Goal: Task Accomplishment & Management: Complete application form

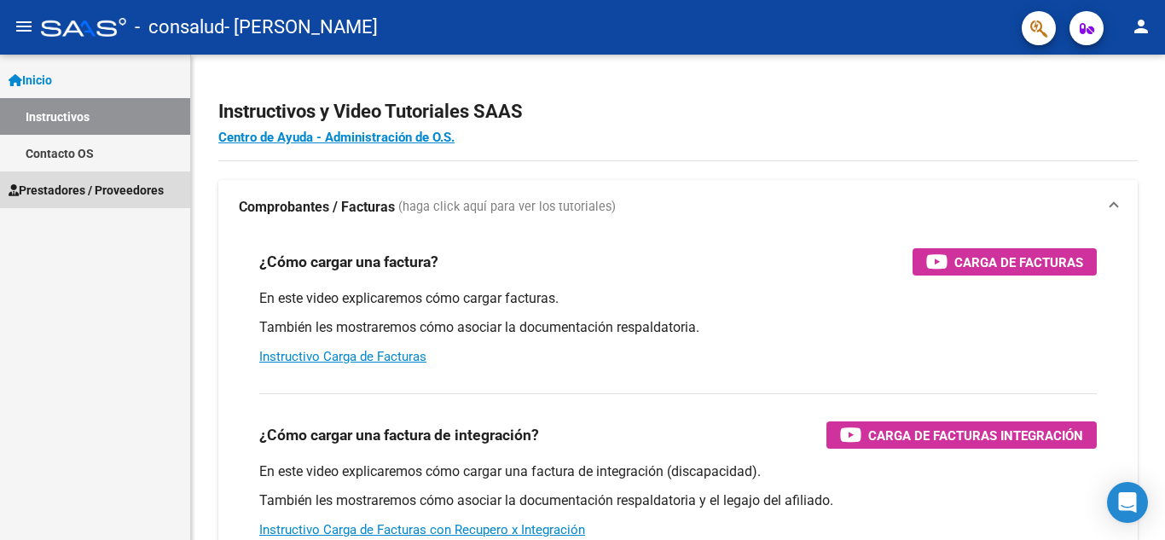
click at [92, 193] on span "Prestadores / Proveedores" at bounding box center [86, 190] width 155 height 19
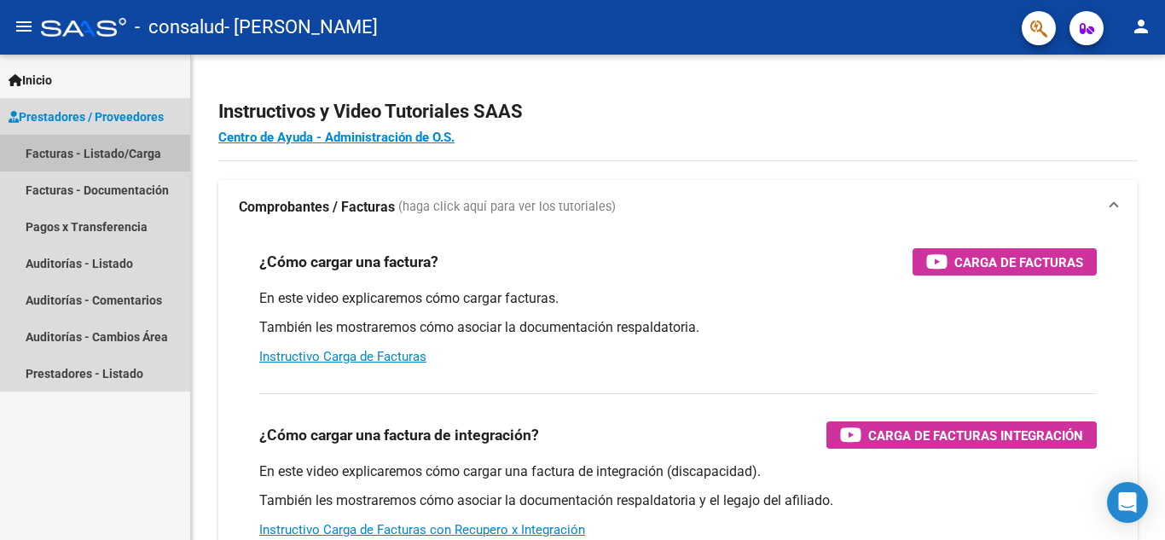
click at [110, 147] on link "Facturas - Listado/Carga" at bounding box center [95, 153] width 190 height 37
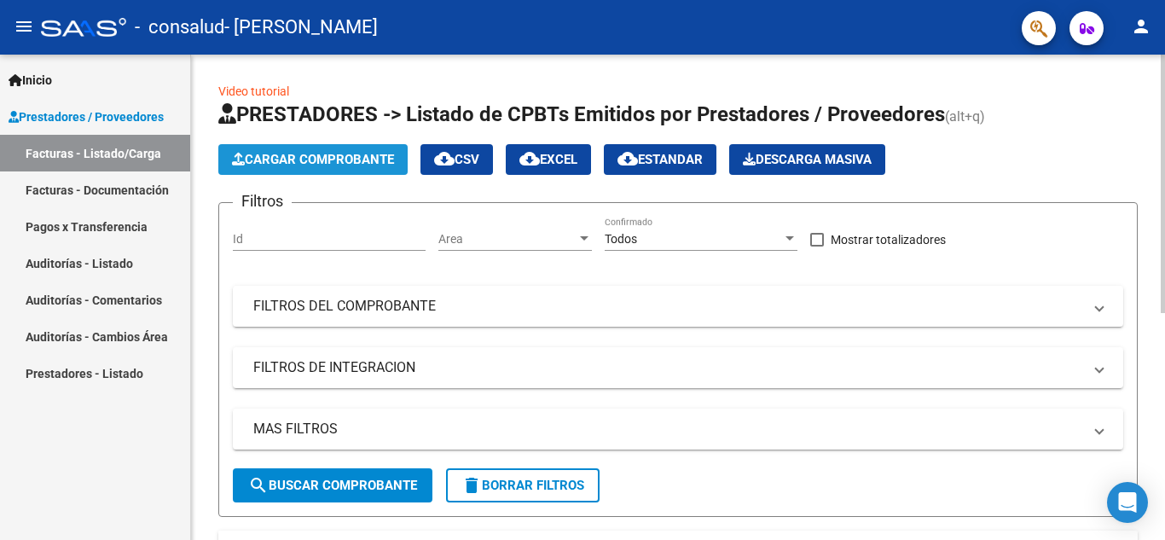
click at [305, 162] on span "Cargar Comprobante" at bounding box center [313, 159] width 162 height 15
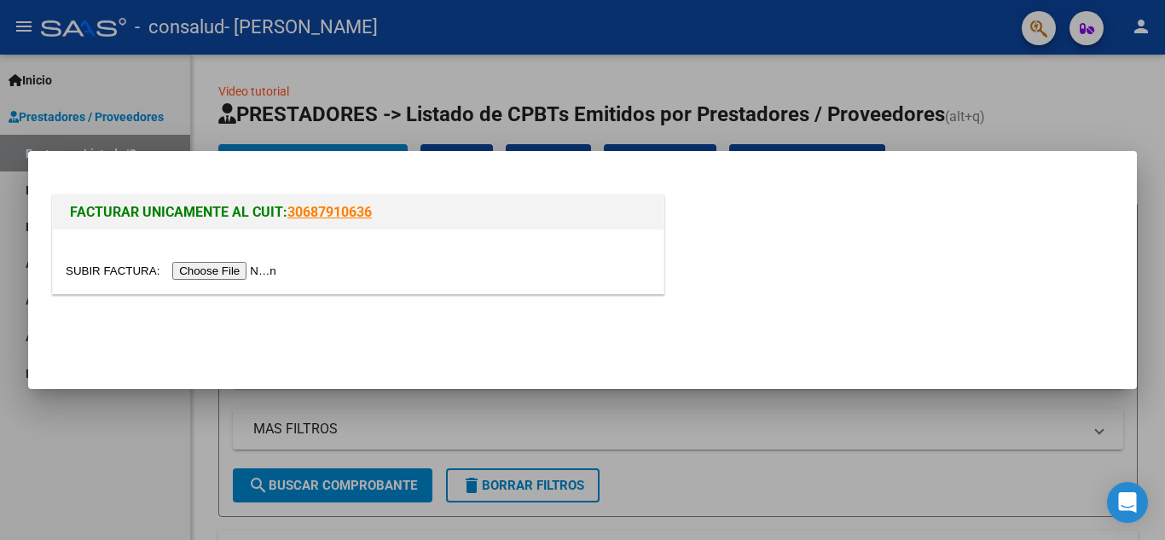
click at [242, 276] on input "file" at bounding box center [174, 271] width 216 height 18
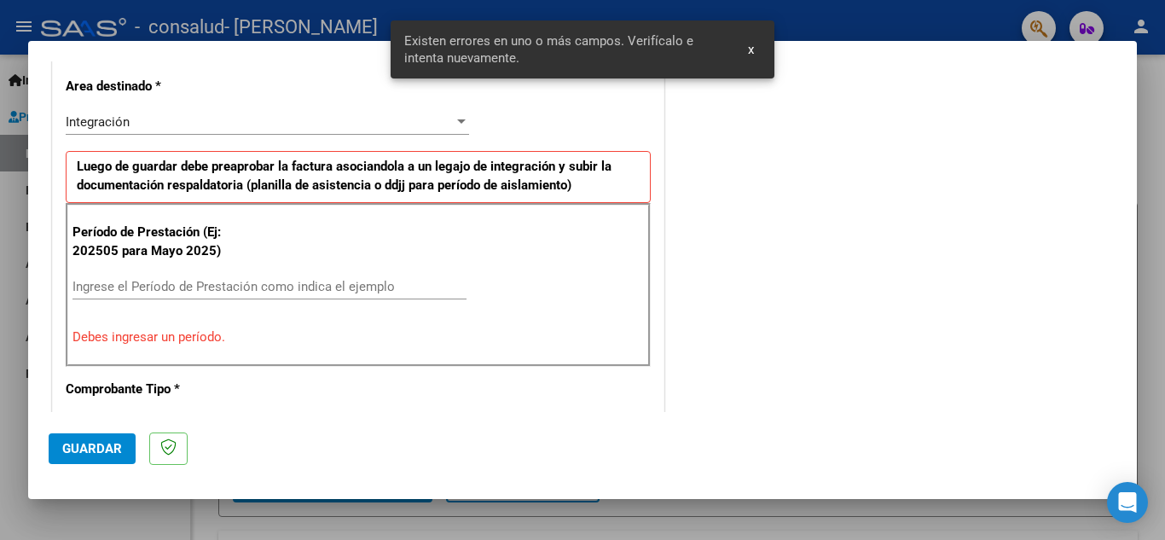
scroll to position [419, 0]
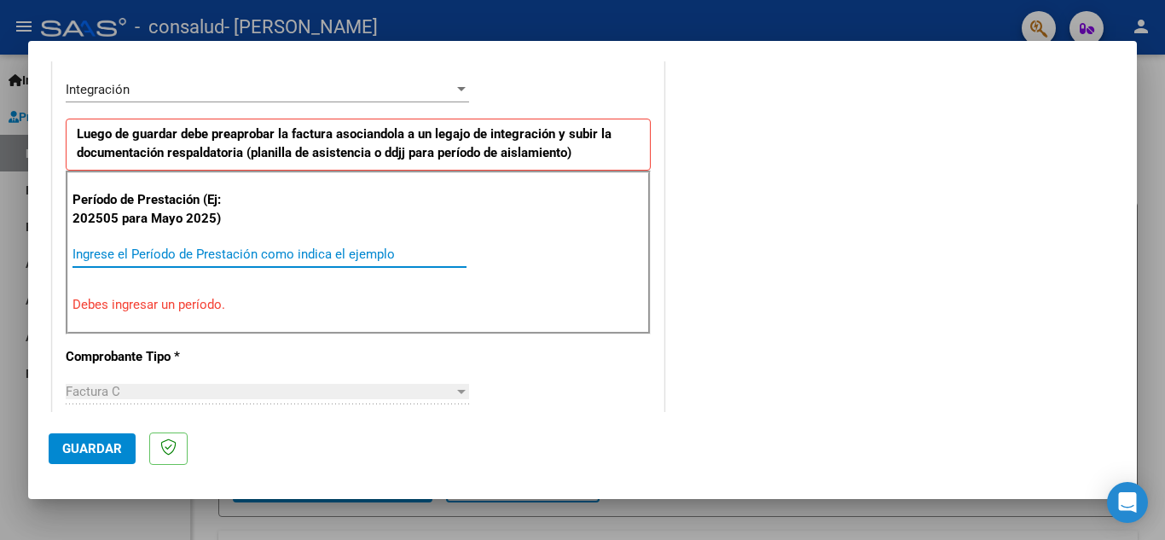
click at [105, 250] on input "Ingrese el Período de Prestación como indica el ejemplo" at bounding box center [270, 254] width 394 height 15
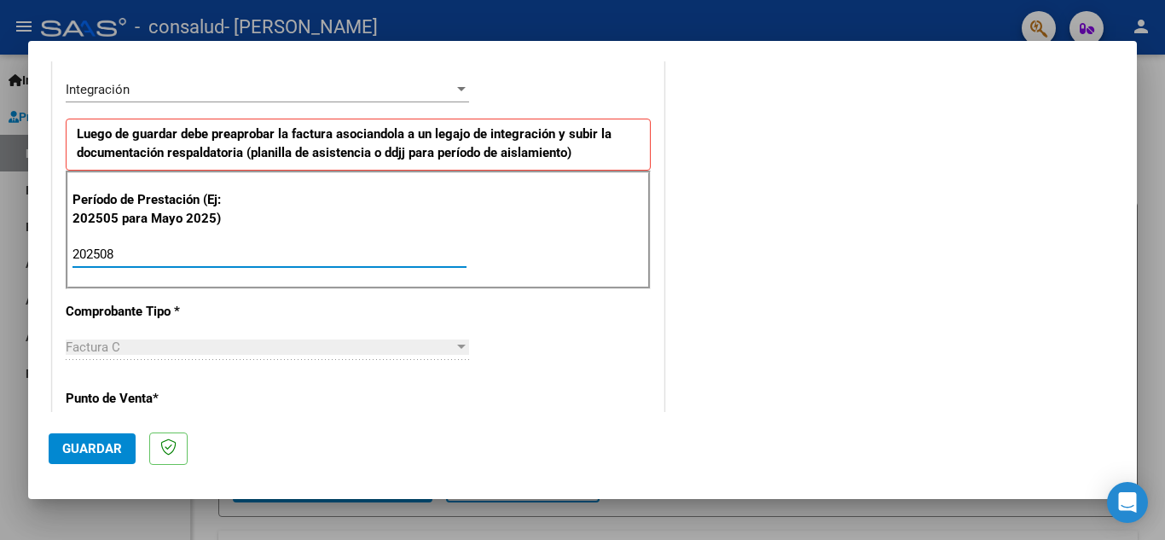
type input "202508"
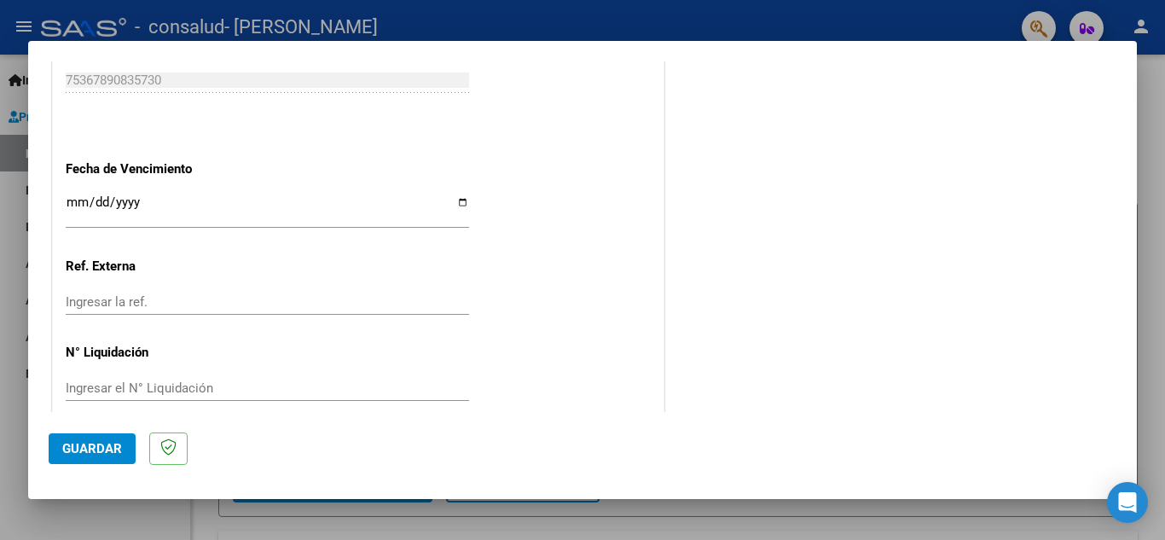
scroll to position [1151, 0]
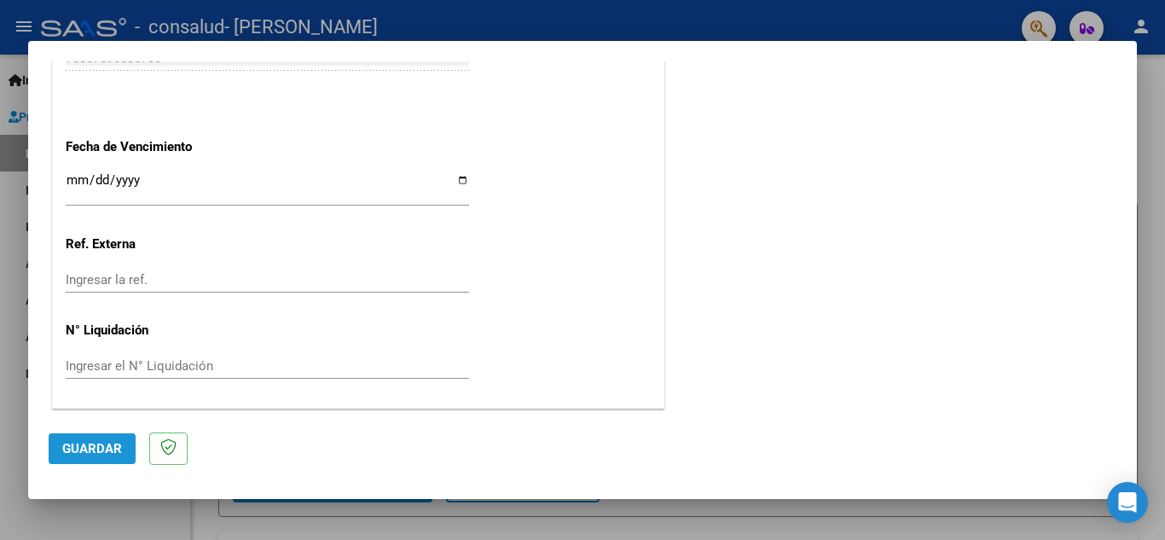
click at [92, 449] on span "Guardar" at bounding box center [92, 448] width 60 height 15
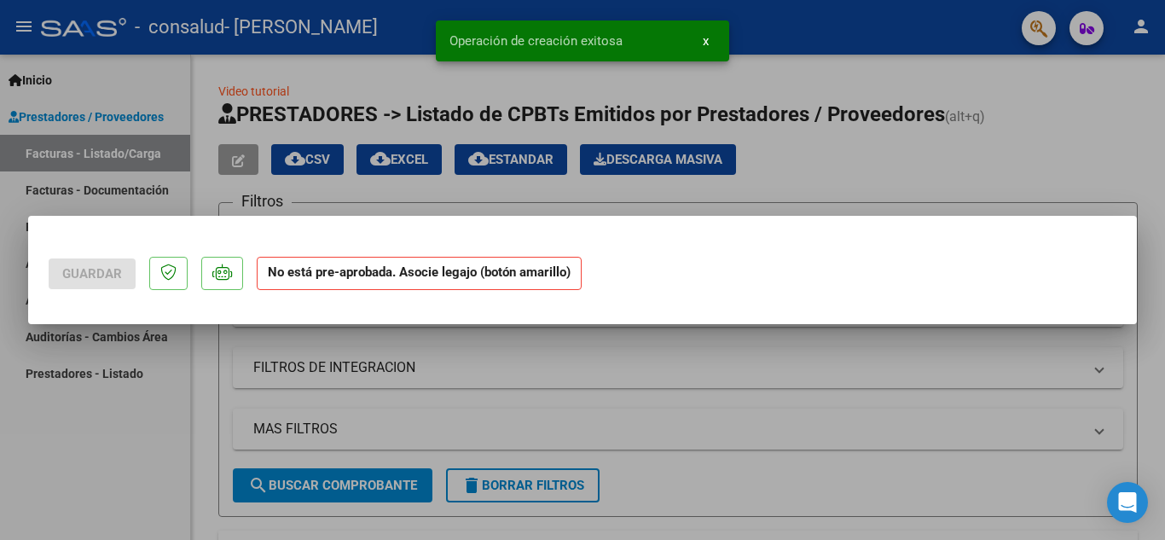
scroll to position [0, 0]
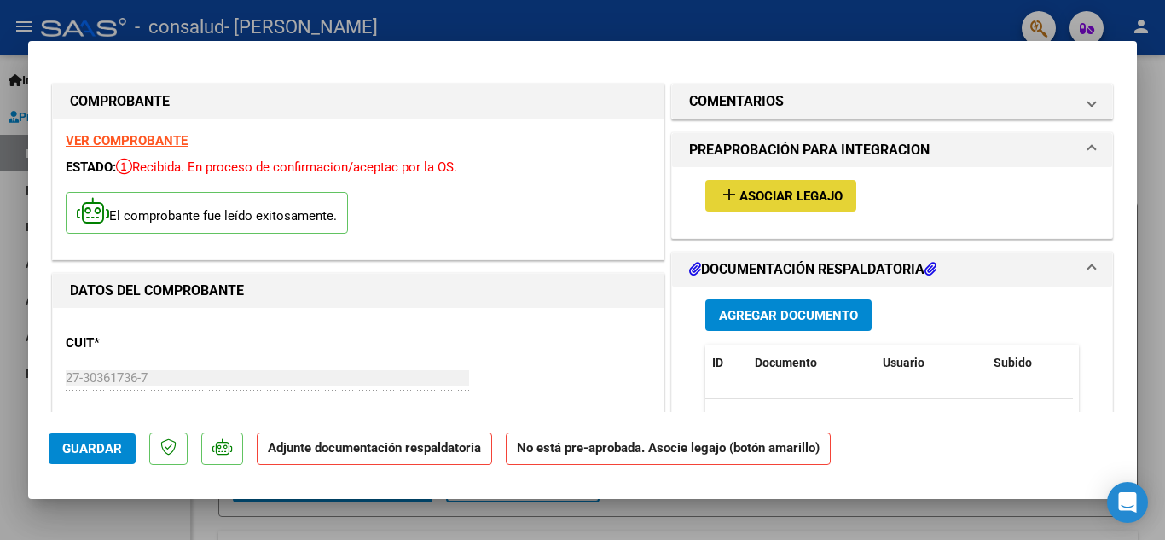
click at [778, 195] on span "Asociar Legajo" at bounding box center [791, 196] width 103 height 15
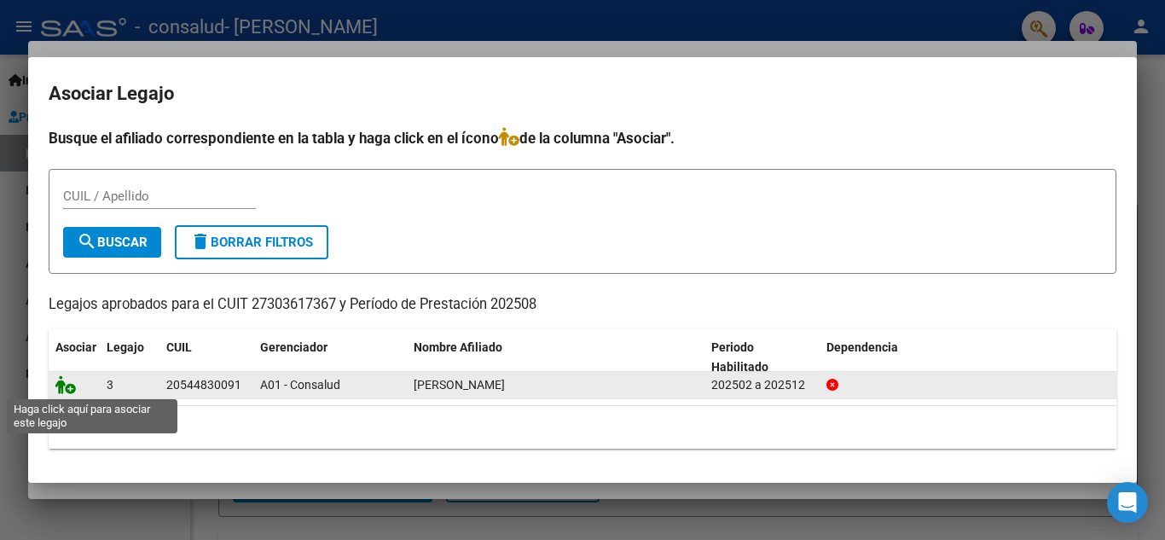
click at [67, 383] on icon at bounding box center [65, 384] width 20 height 19
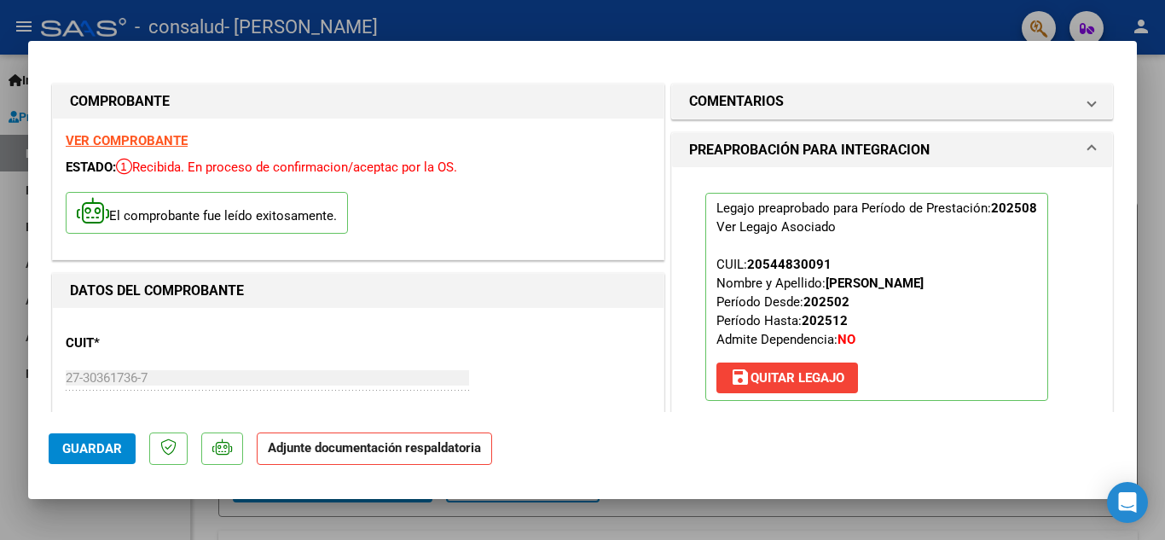
click at [305, 455] on strong "Adjunte documentación respaldatoria" at bounding box center [374, 447] width 213 height 15
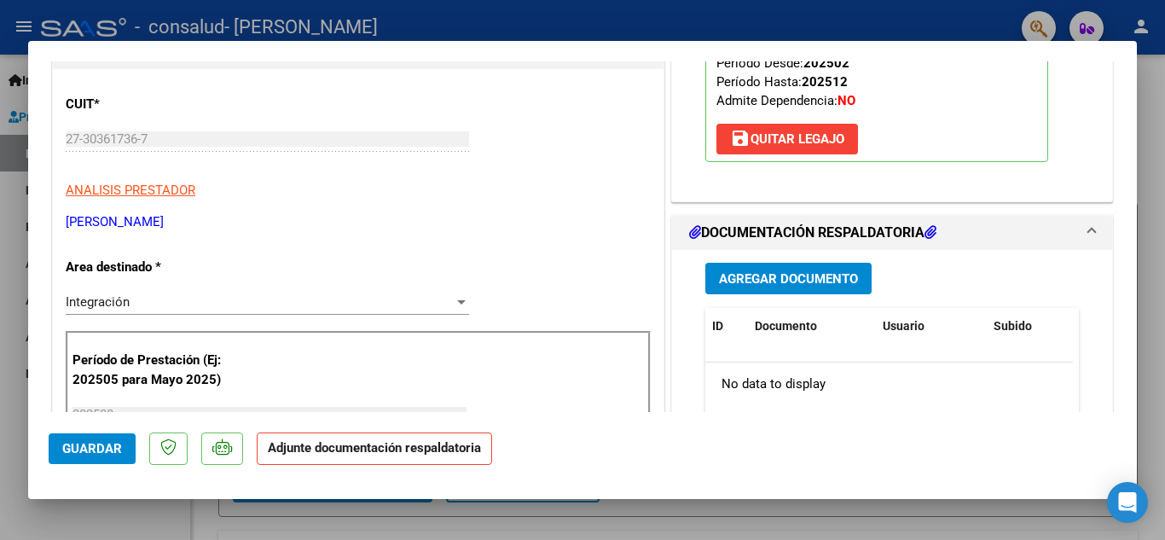
scroll to position [352, 0]
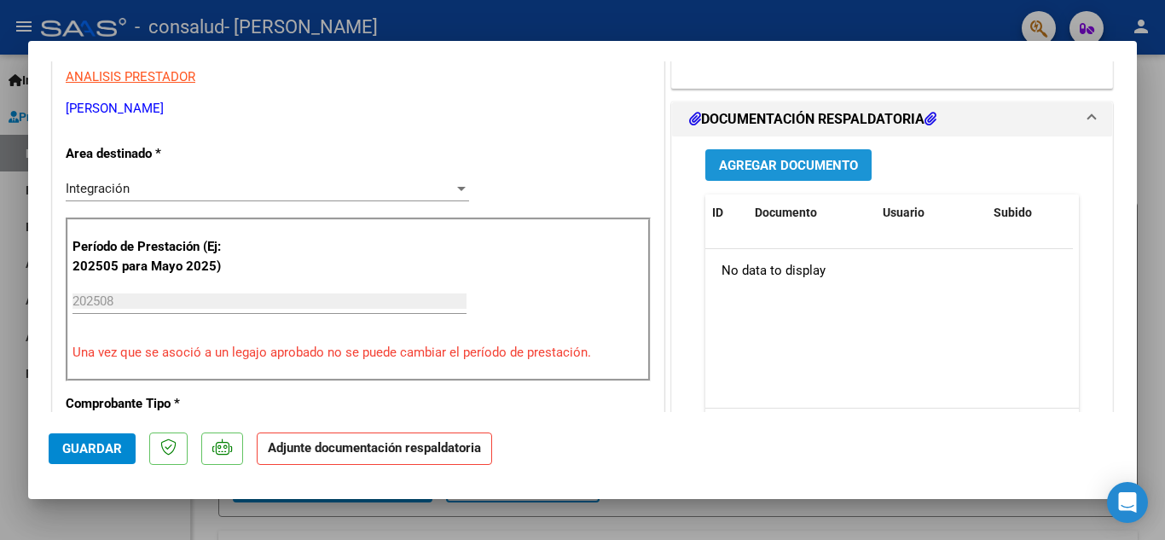
click at [775, 157] on span "Agregar Documento" at bounding box center [788, 164] width 139 height 15
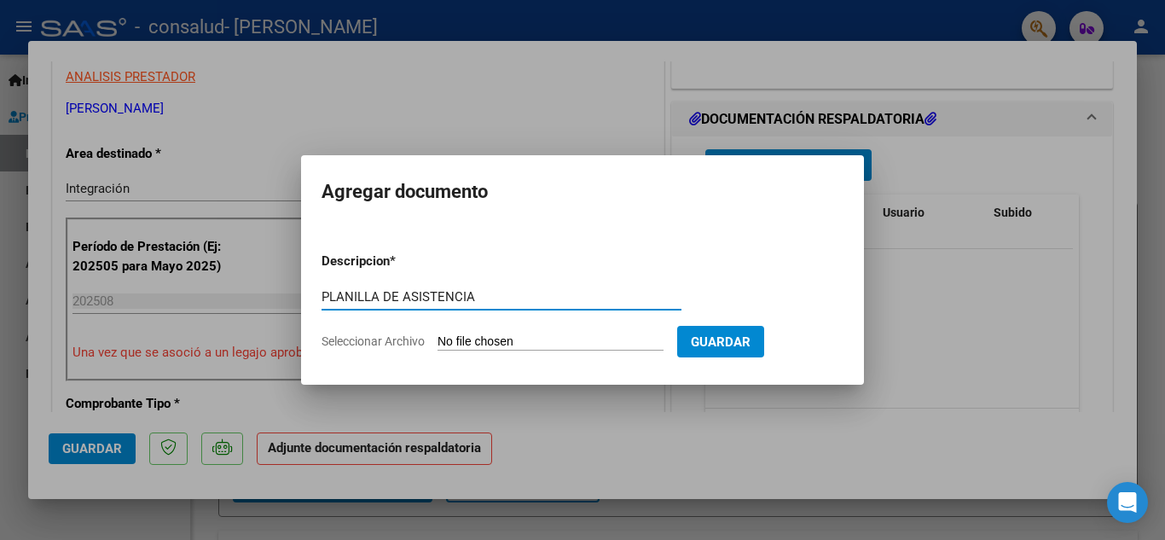
type input "PLANILLA DE ASISTENCIA"
click at [400, 340] on span "Seleccionar Archivo" at bounding box center [373, 341] width 103 height 14
click at [438, 340] on input "Seleccionar Archivo" at bounding box center [551, 342] width 226 height 16
type input "C:\fakepath\[PERSON_NAME] agost25.pdf"
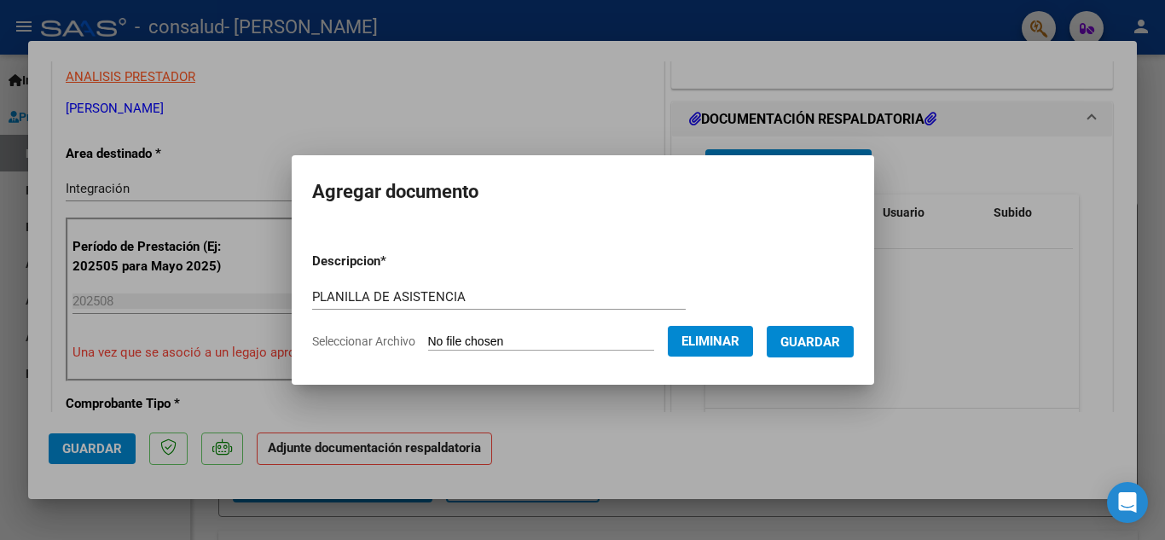
click at [811, 338] on span "Guardar" at bounding box center [811, 341] width 60 height 15
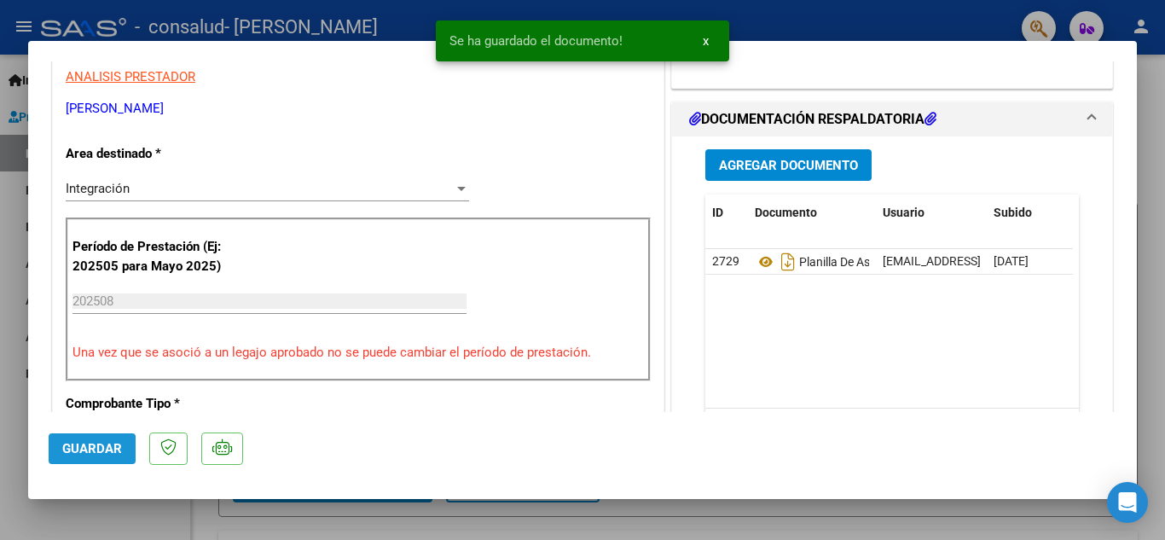
click at [75, 459] on button "Guardar" at bounding box center [92, 448] width 87 height 31
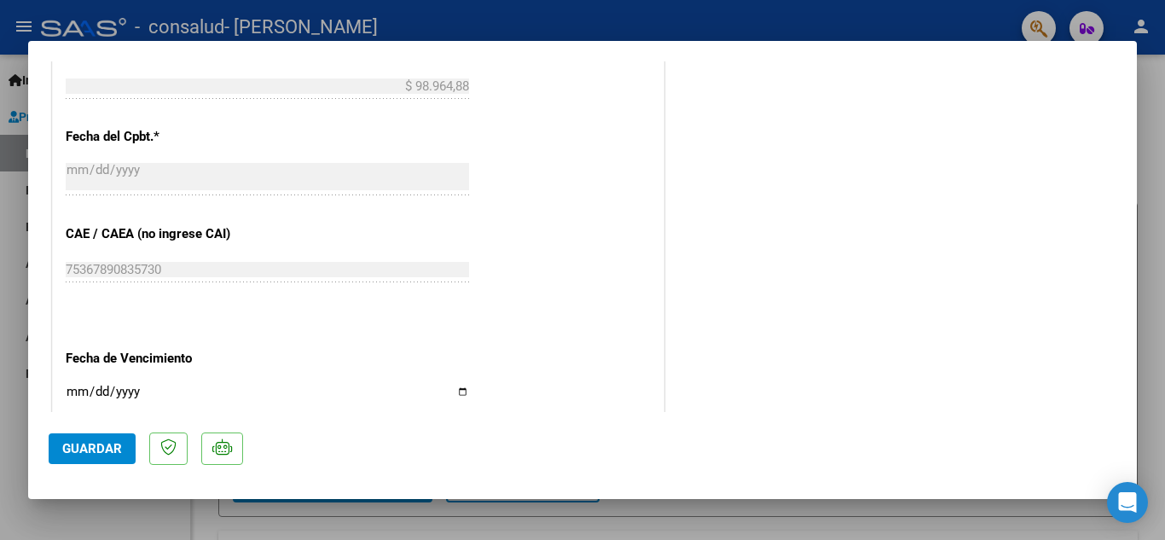
scroll to position [1177, 0]
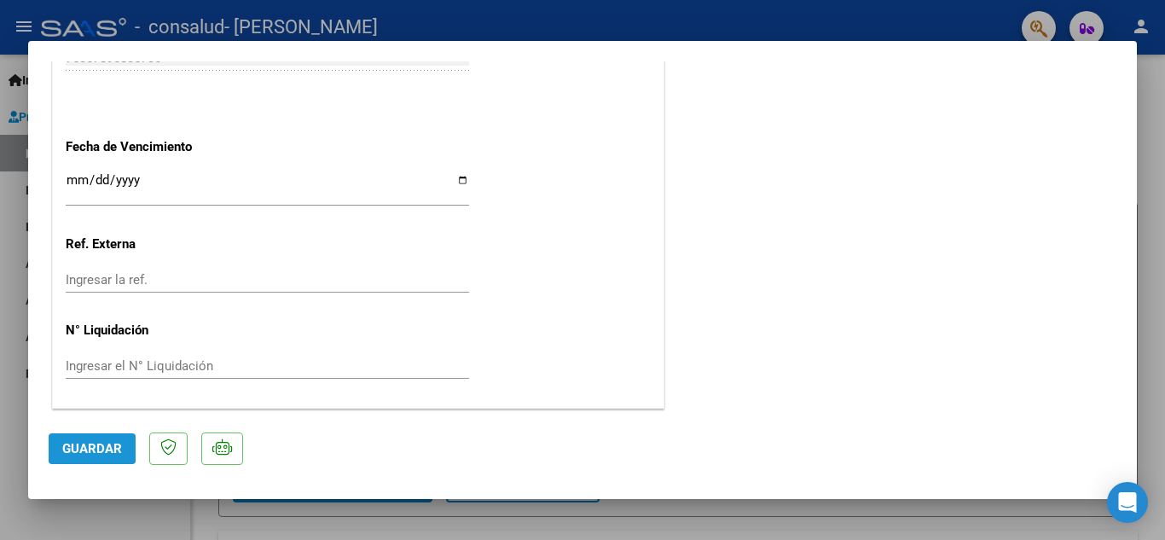
click at [99, 461] on button "Guardar" at bounding box center [92, 448] width 87 height 31
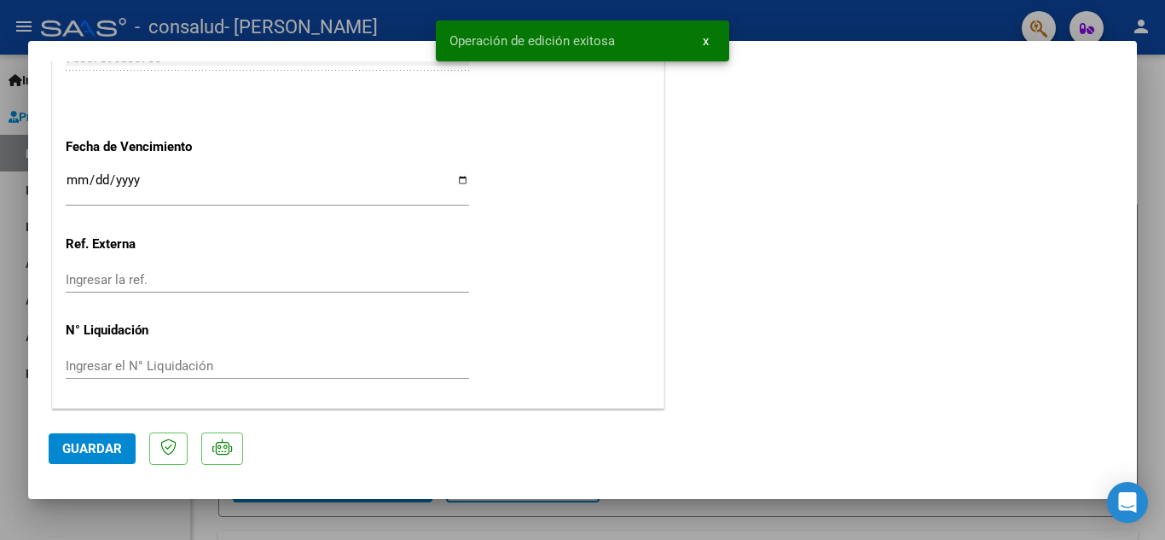
click at [1152, 125] on div at bounding box center [582, 270] width 1165 height 540
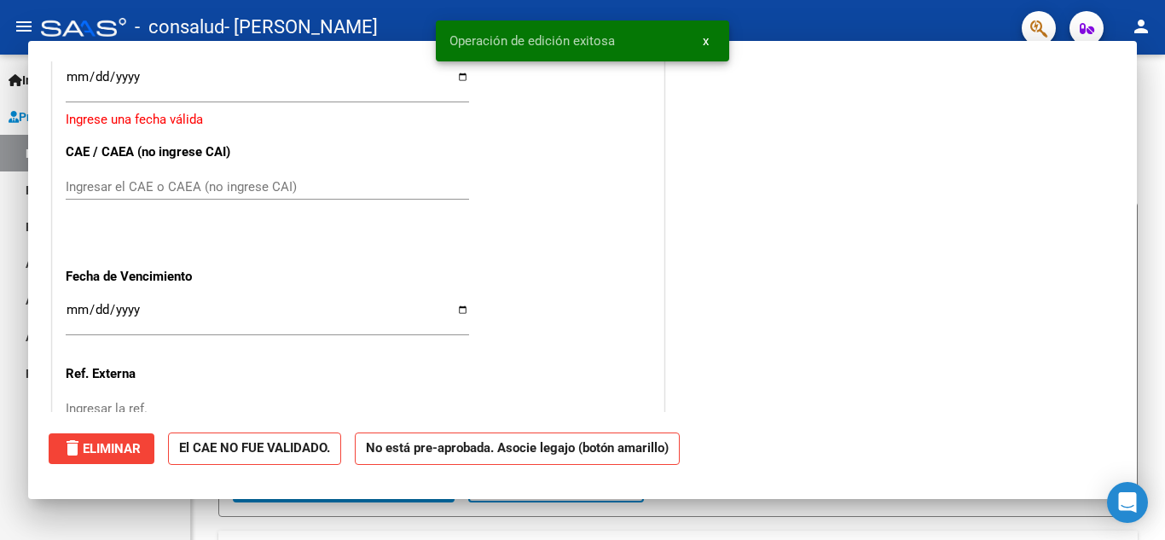
scroll to position [0, 0]
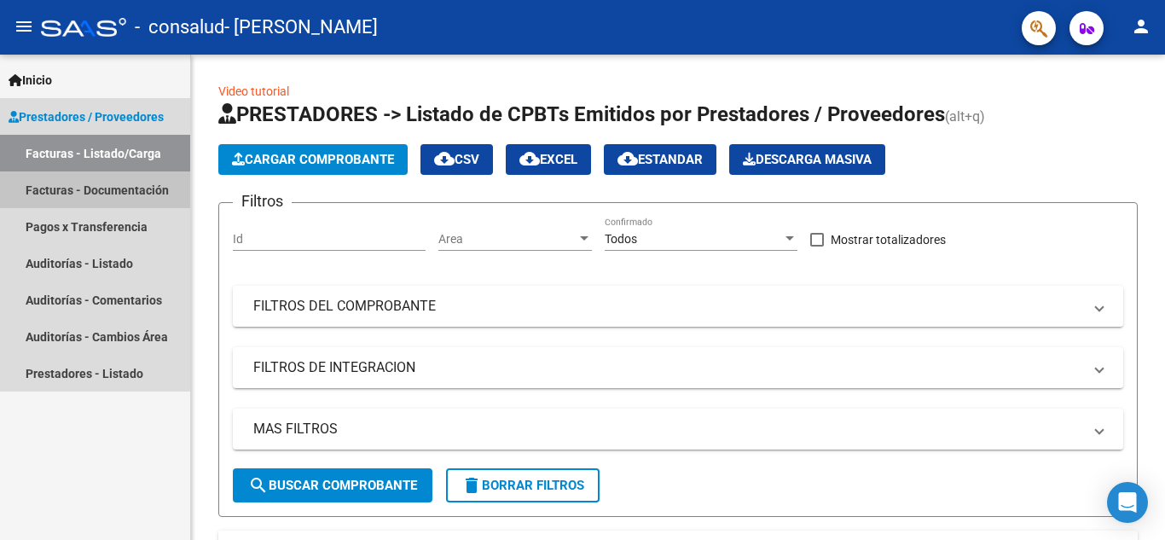
click at [125, 183] on link "Facturas - Documentación" at bounding box center [95, 189] width 190 height 37
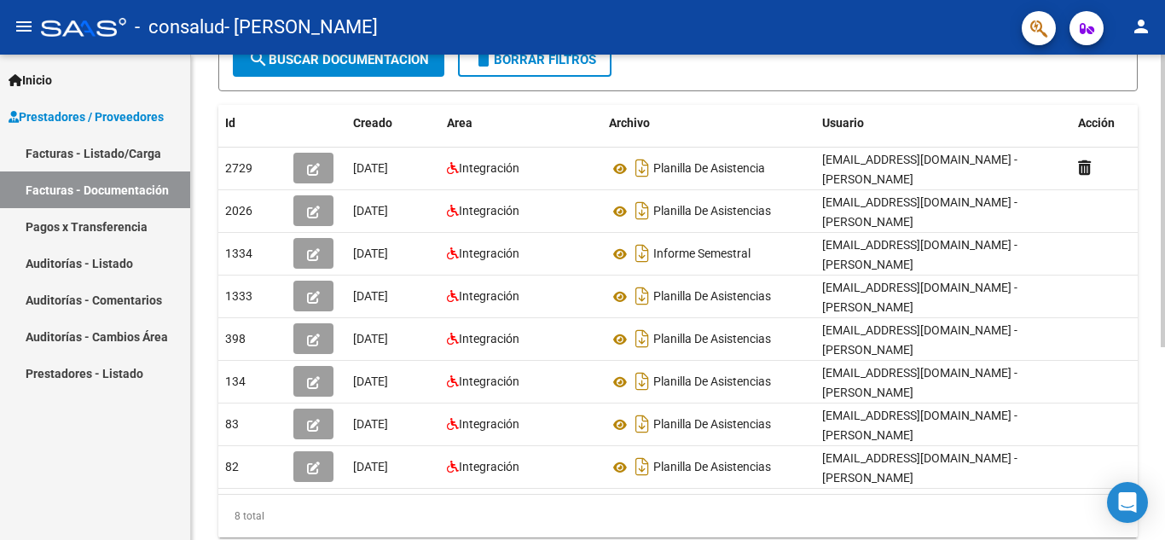
scroll to position [256, 0]
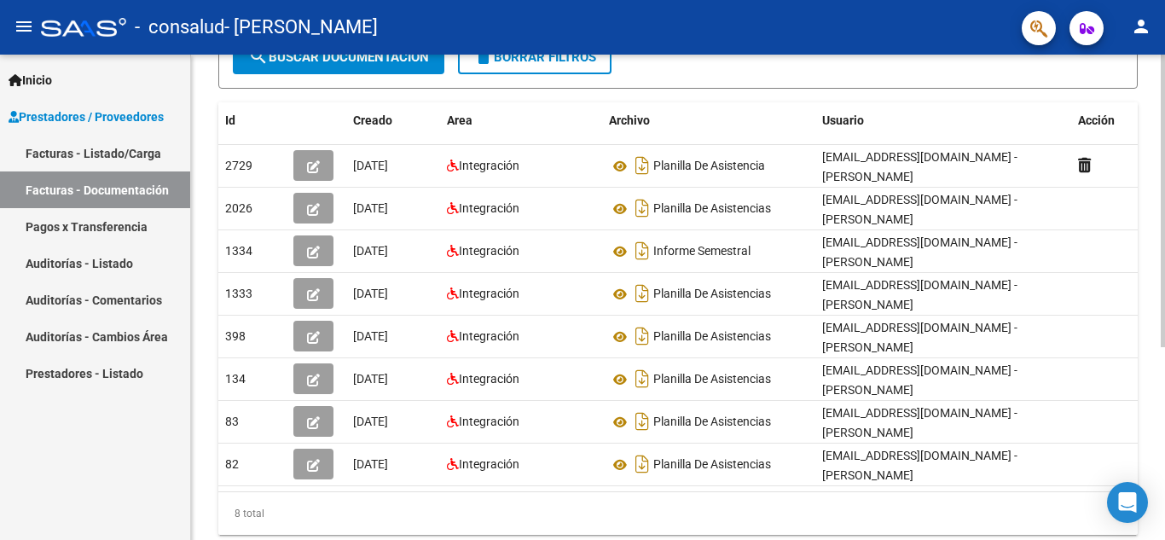
click at [1152, 448] on div at bounding box center [1163, 362] width 4 height 293
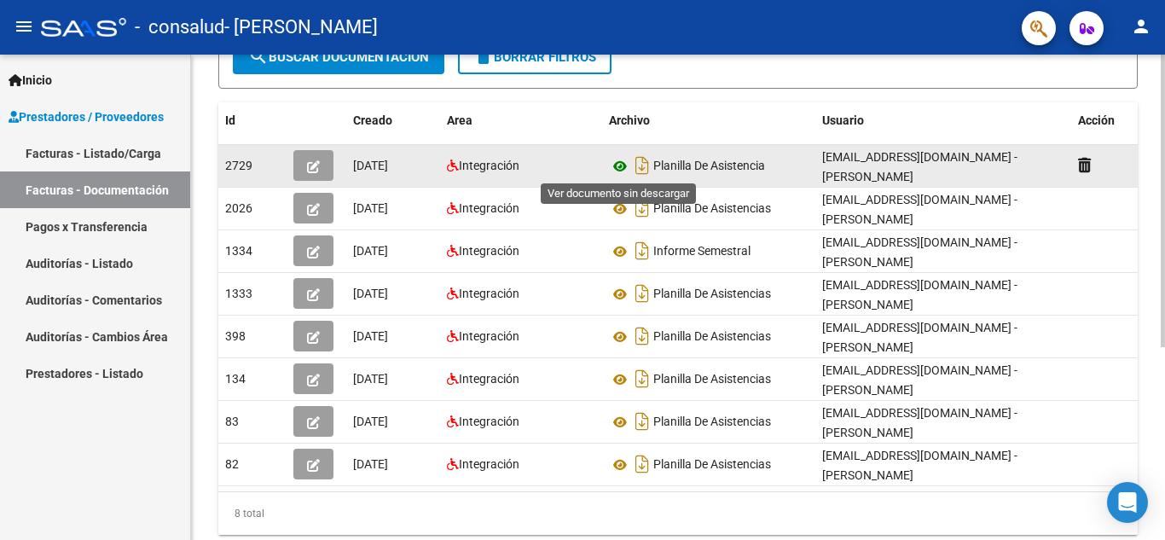
click at [614, 166] on icon at bounding box center [620, 166] width 22 height 20
click at [315, 166] on icon "button" at bounding box center [313, 166] width 13 height 13
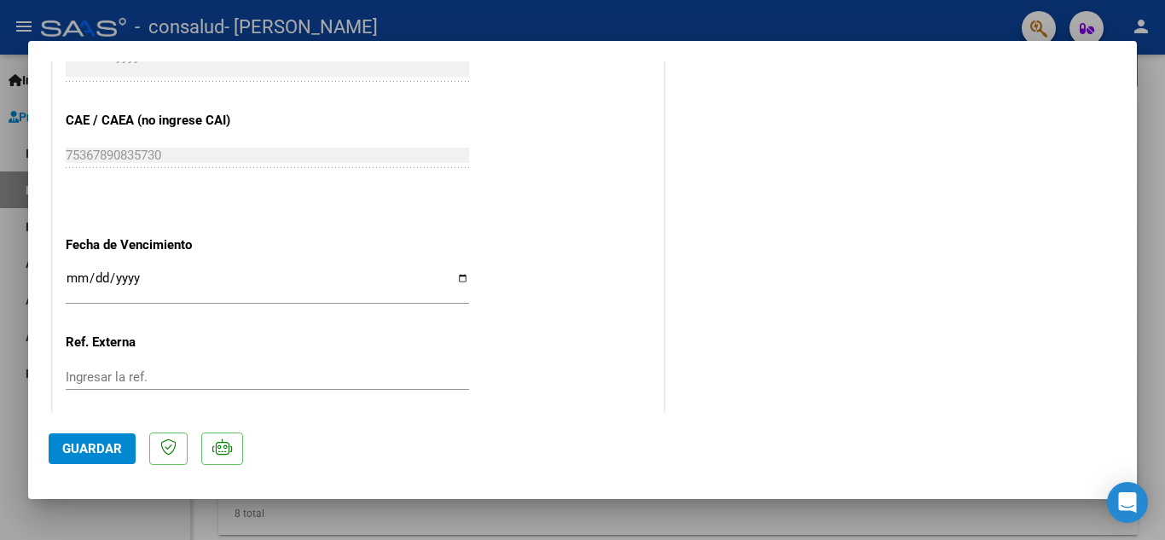
scroll to position [1113, 0]
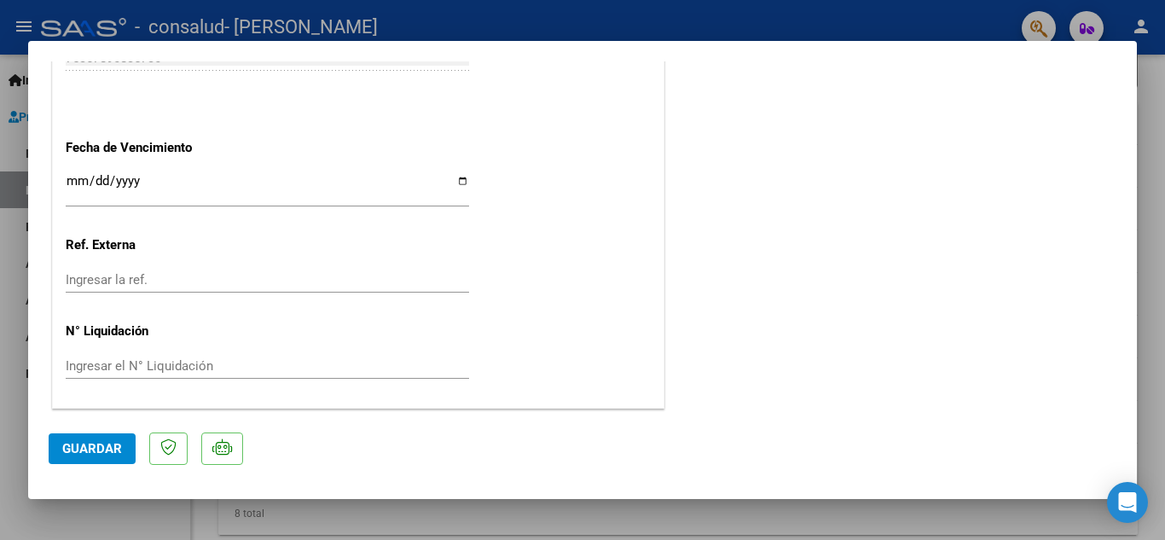
click at [1150, 113] on div at bounding box center [582, 270] width 1165 height 540
type input "$ 0,00"
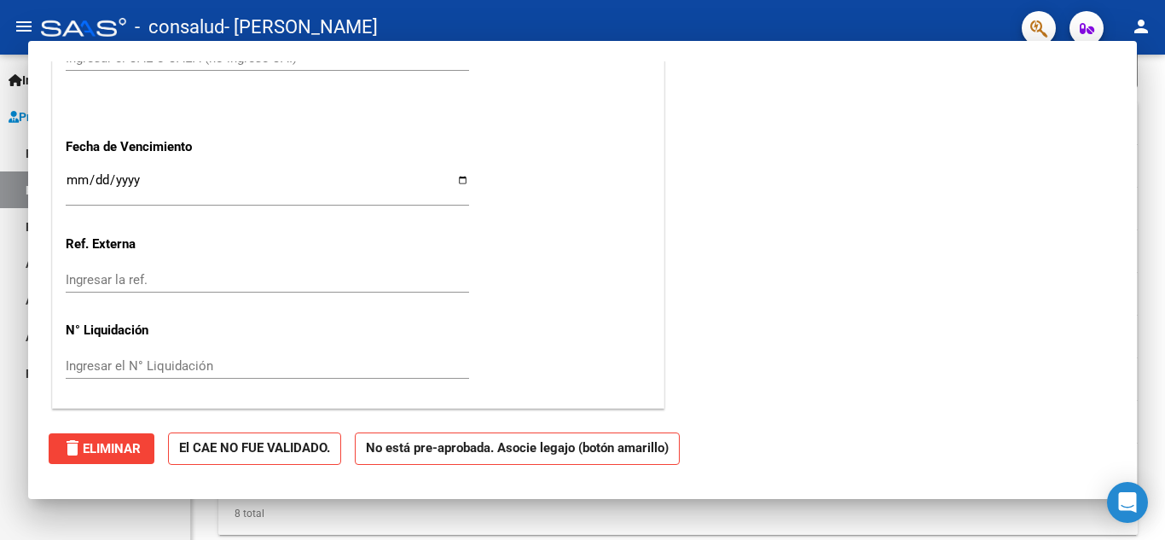
scroll to position [0, 0]
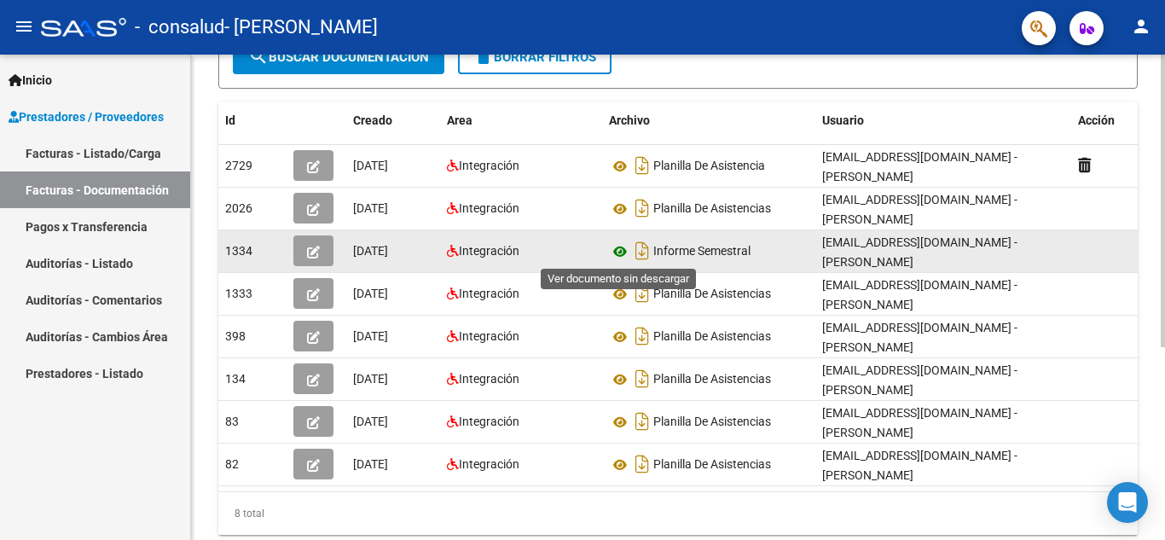
click at [619, 250] on icon at bounding box center [620, 251] width 22 height 20
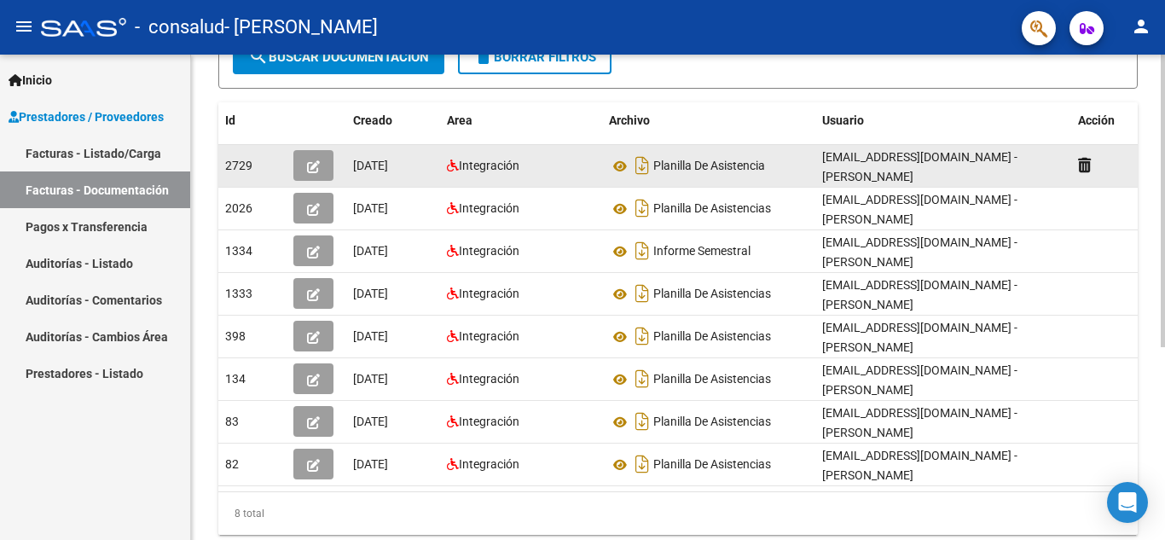
click at [249, 164] on span "2729" at bounding box center [238, 166] width 27 height 14
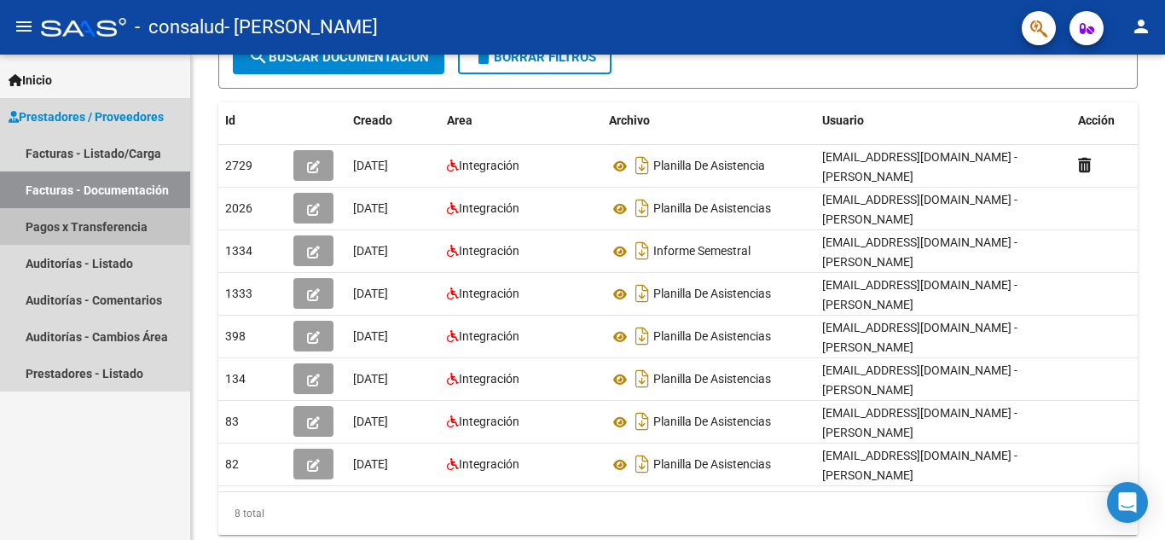
click at [125, 220] on link "Pagos x Transferencia" at bounding box center [95, 226] width 190 height 37
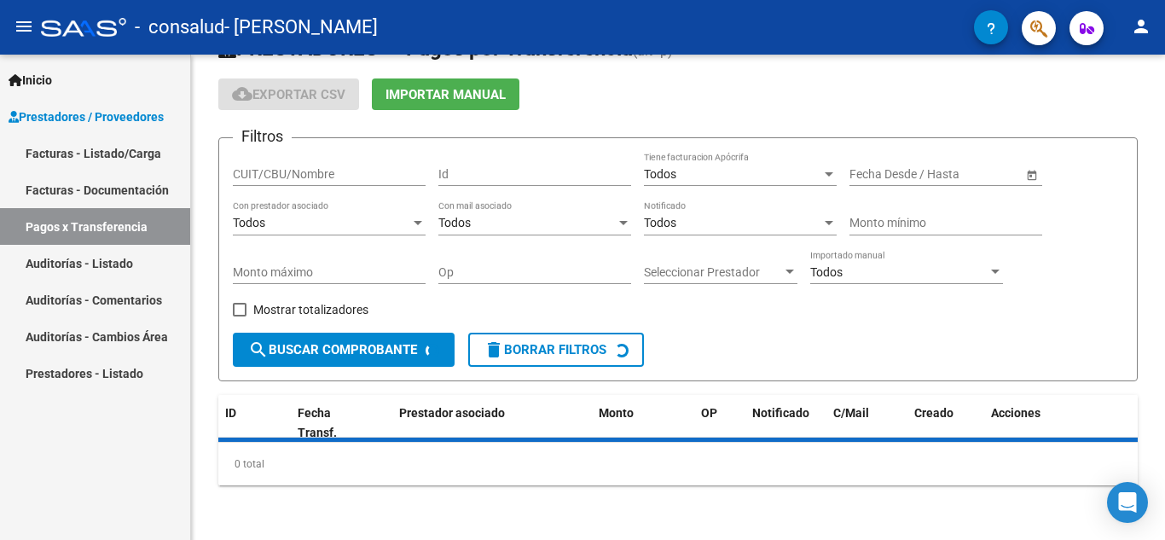
scroll to position [85, 0]
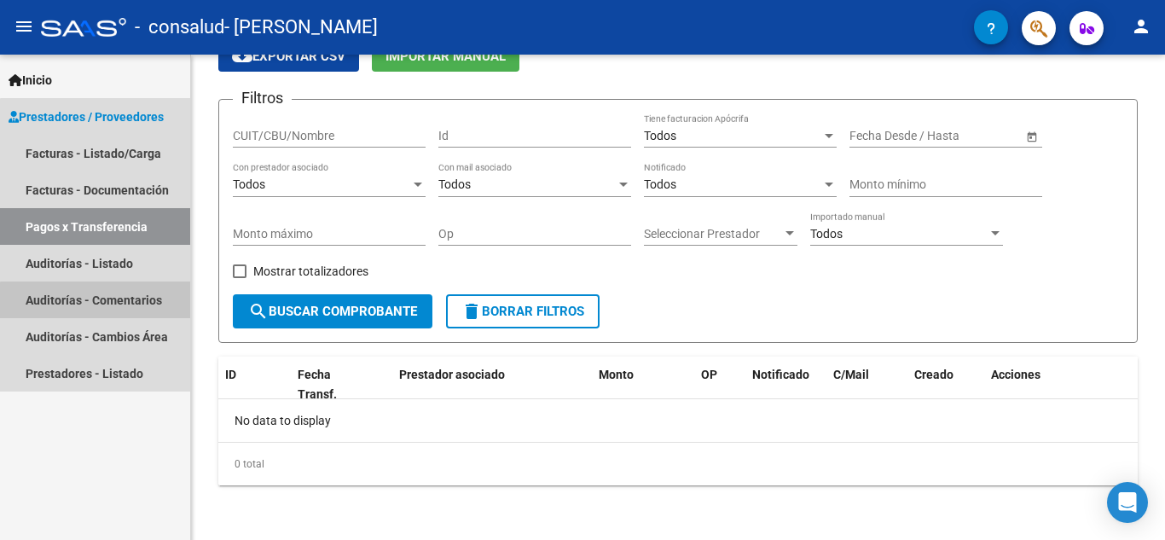
click at [119, 302] on link "Auditorías - Comentarios" at bounding box center [95, 300] width 190 height 37
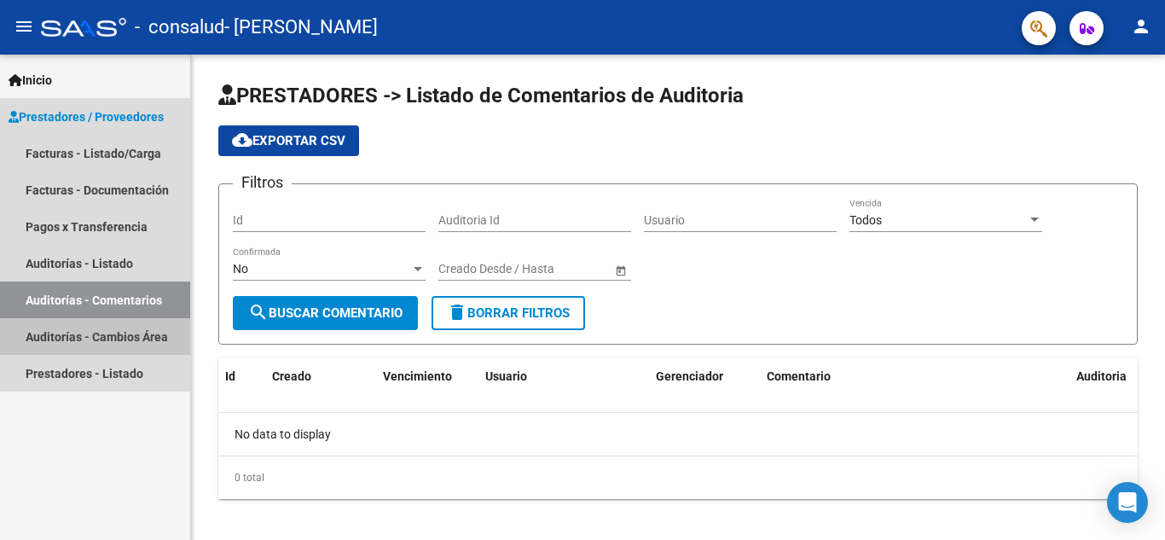
click at [129, 342] on link "Auditorías - Cambios Área" at bounding box center [95, 336] width 190 height 37
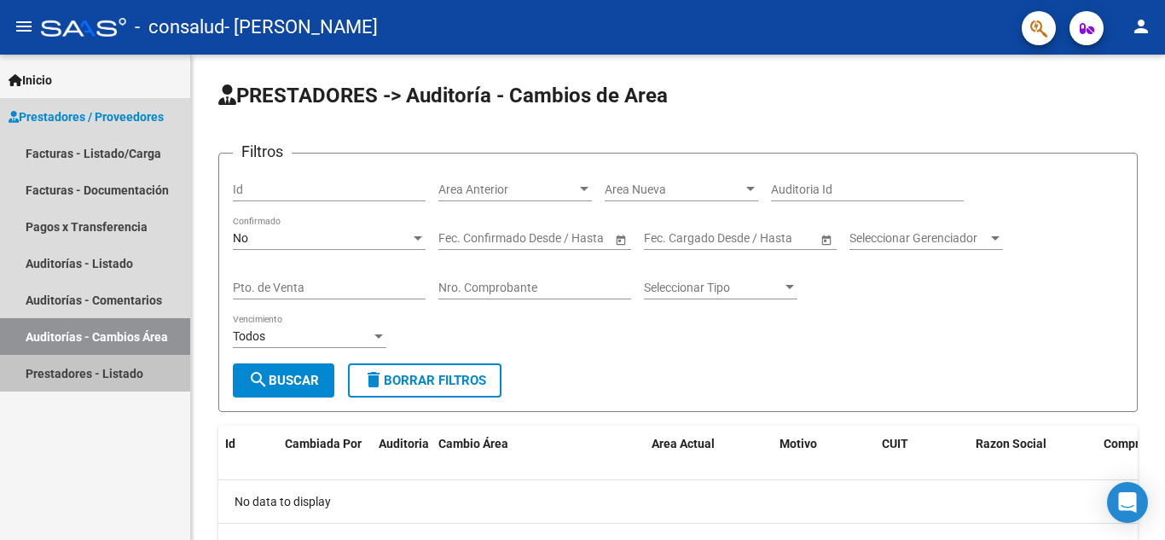
click at [113, 375] on link "Prestadores - Listado" at bounding box center [95, 373] width 190 height 37
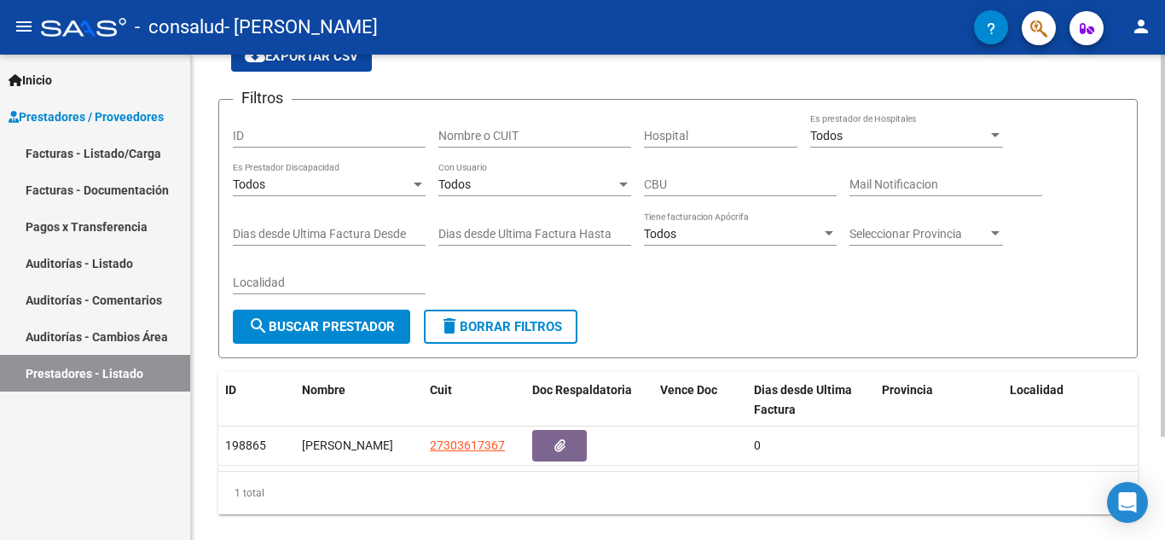
scroll to position [131, 0]
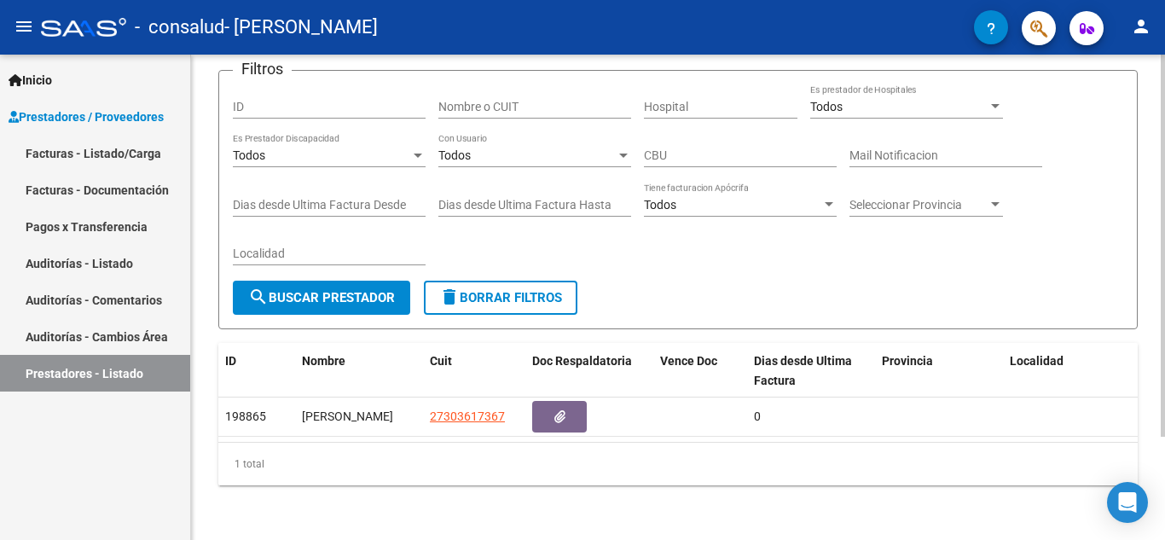
click at [1152, 410] on div at bounding box center [1163, 349] width 4 height 382
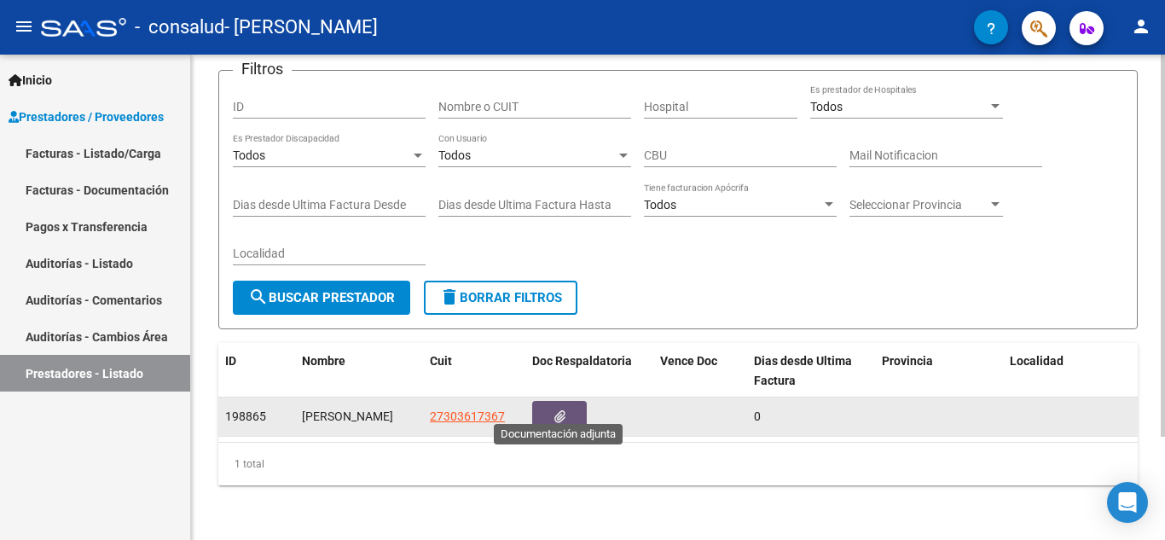
click at [567, 403] on button "button" at bounding box center [559, 417] width 55 height 32
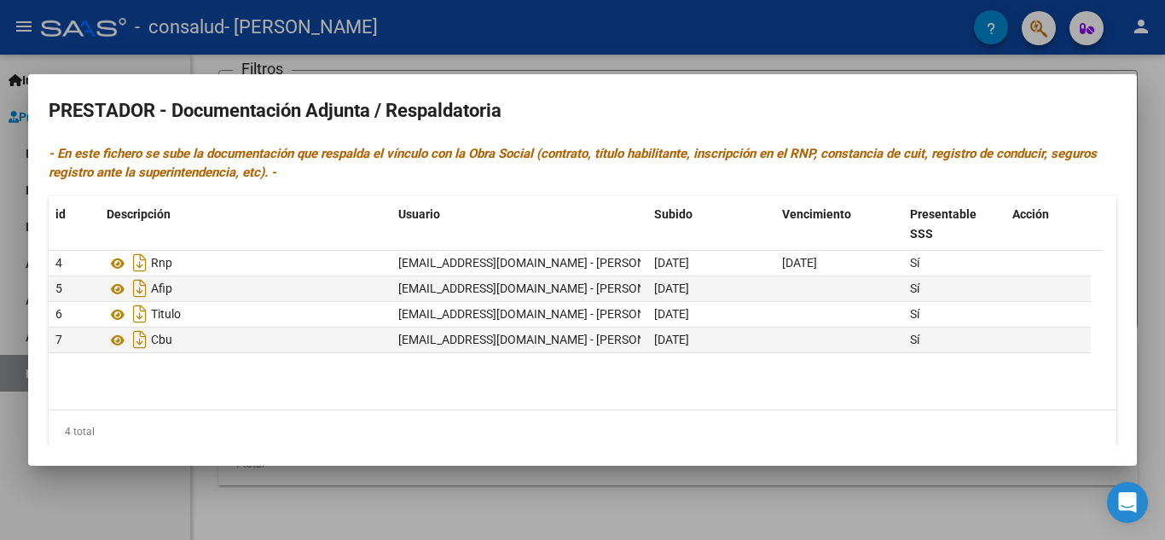
click at [1152, 128] on div at bounding box center [582, 270] width 1165 height 540
